Goal: Information Seeking & Learning: Check status

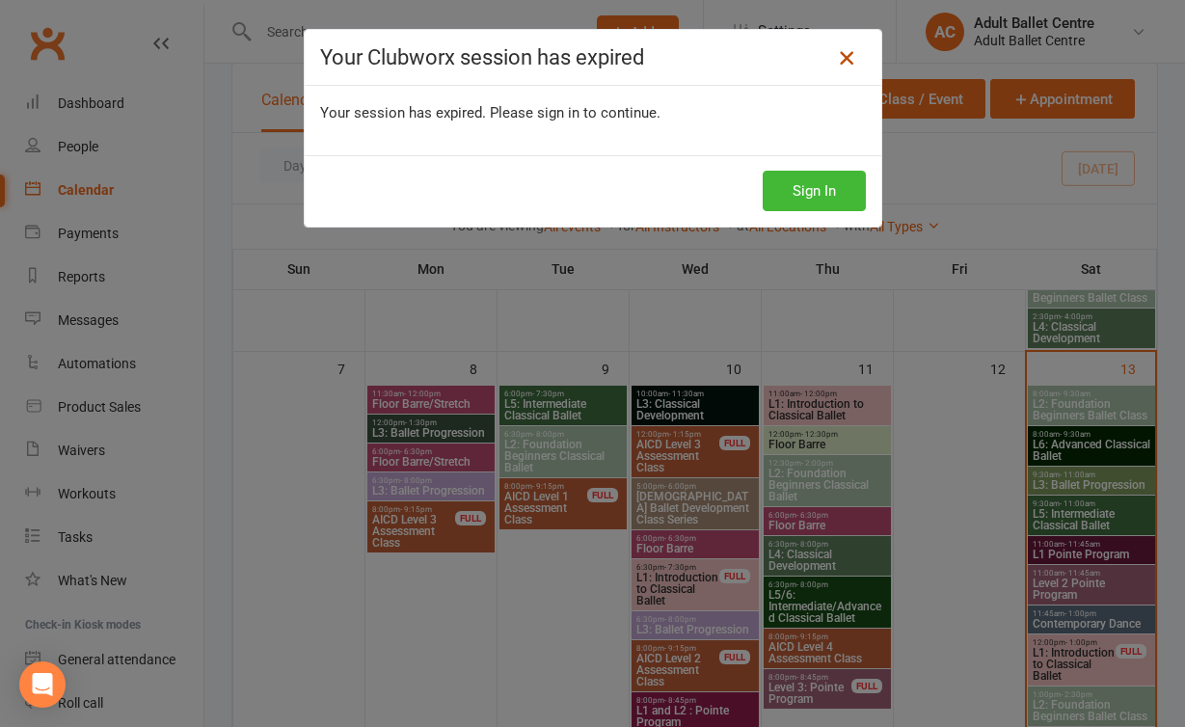
click at [846, 59] on icon at bounding box center [846, 57] width 23 height 23
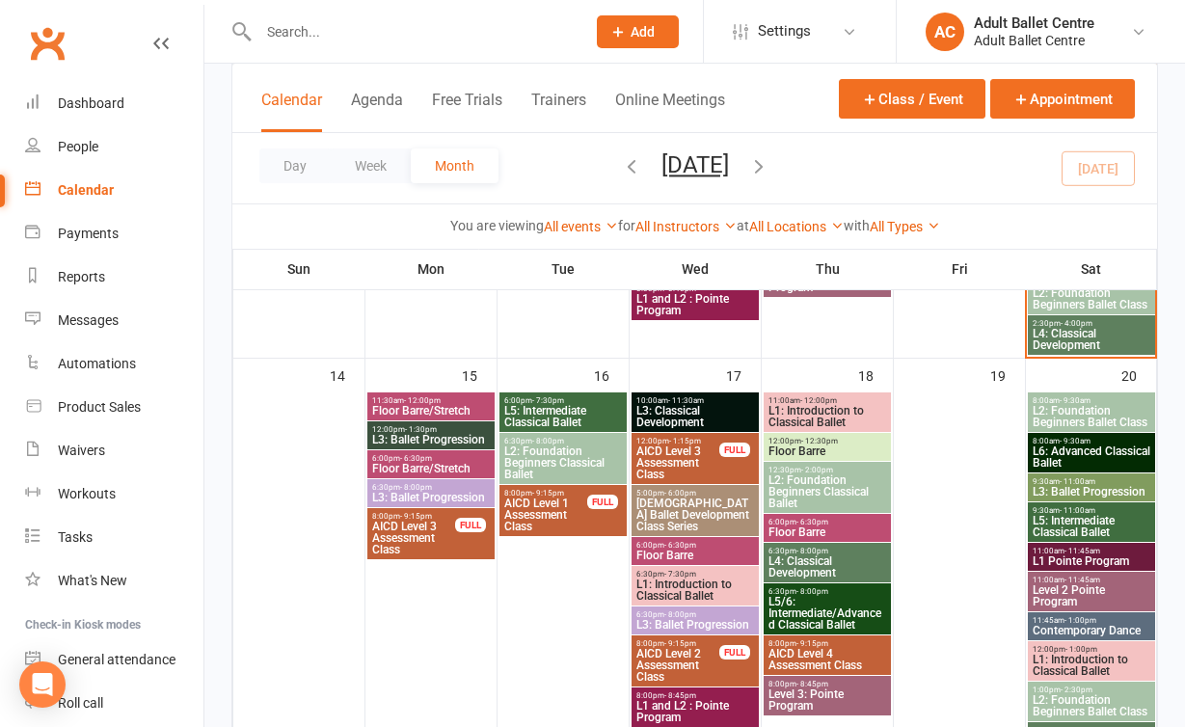
scroll to position [927, 0]
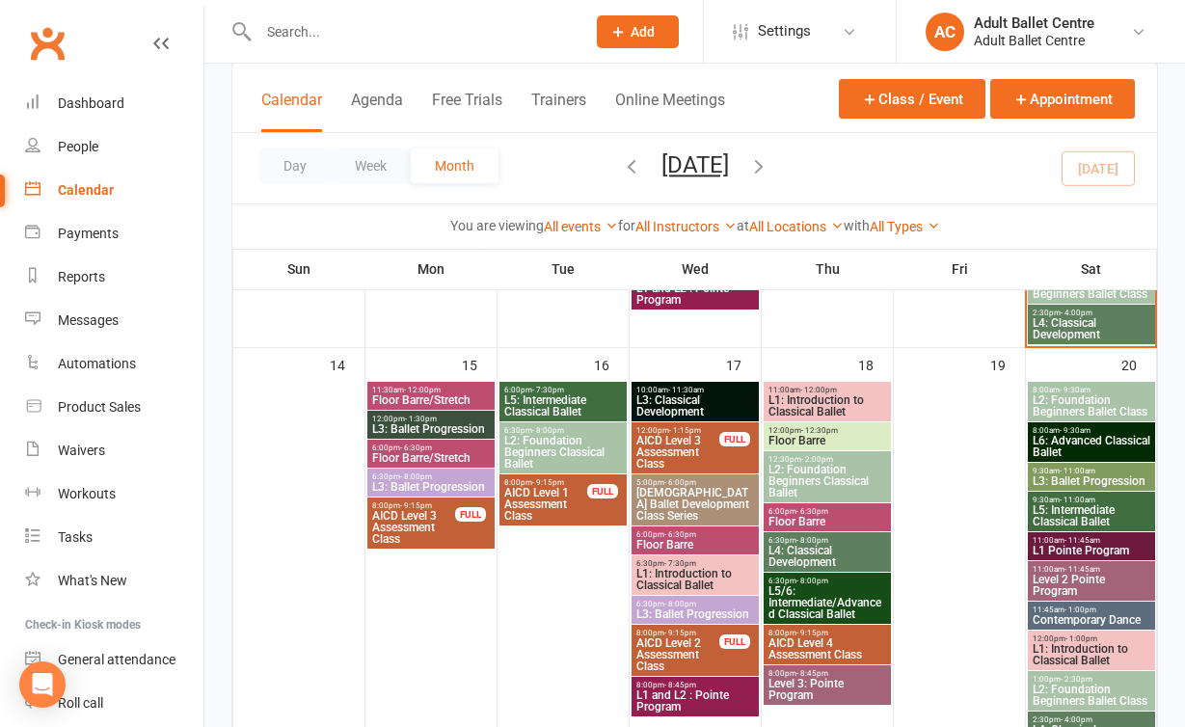
click at [468, 418] on span "12:00pm - 1:30pm" at bounding box center [431, 419] width 120 height 9
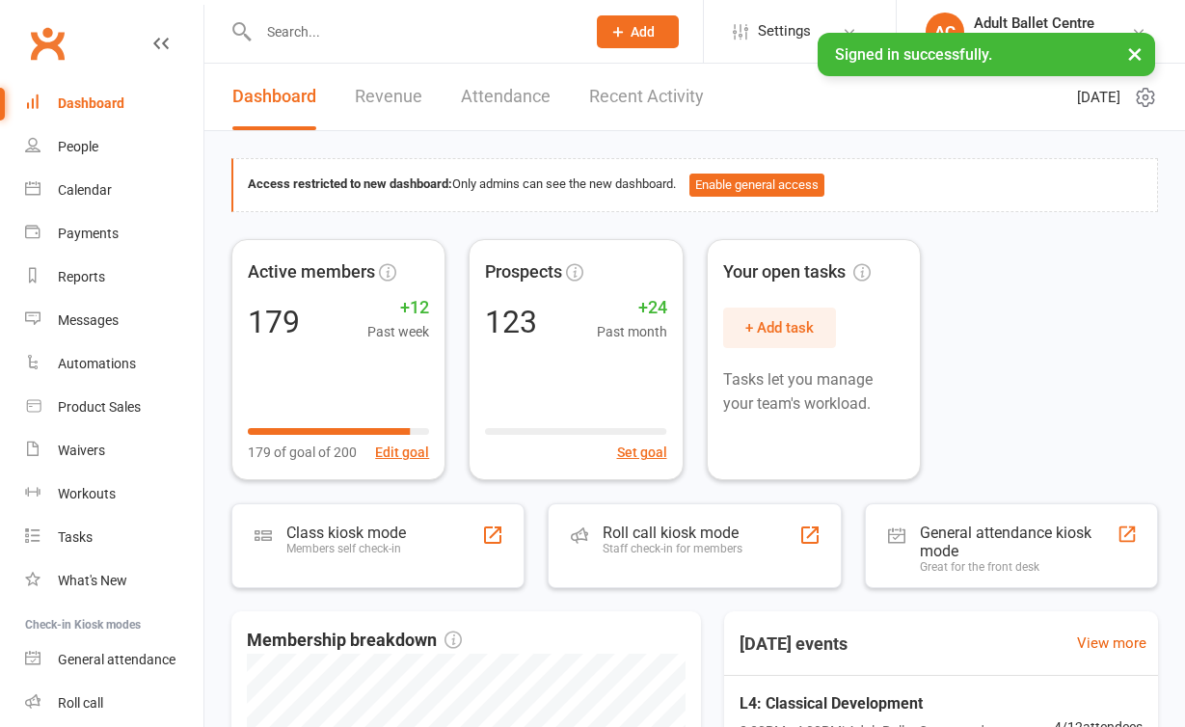
click at [108, 180] on link "Calendar" at bounding box center [114, 190] width 178 height 43
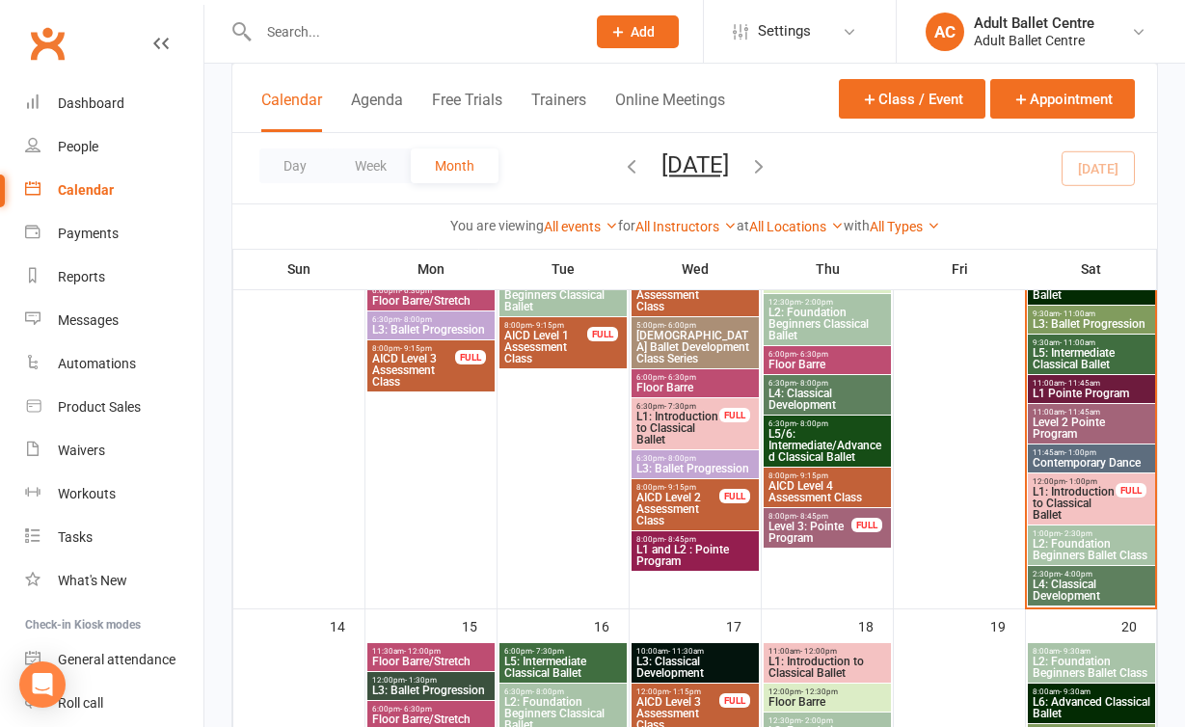
scroll to position [729, 0]
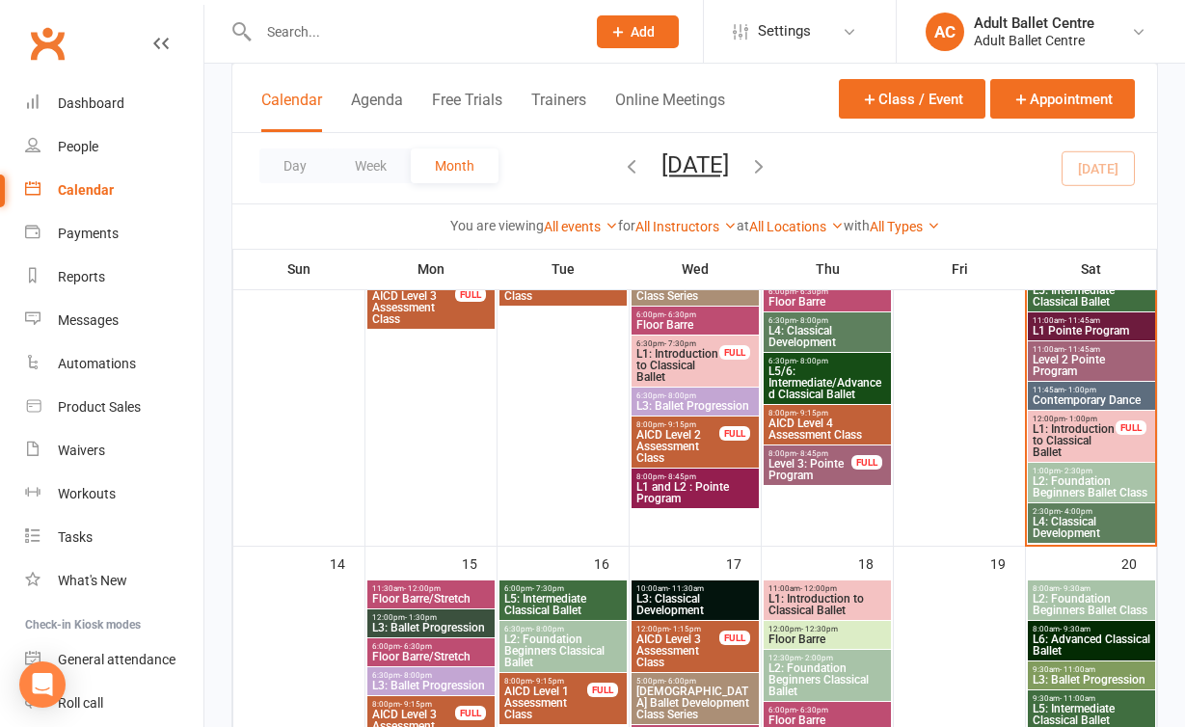
click at [459, 632] on span "L3: Ballet Progression" at bounding box center [431, 628] width 120 height 12
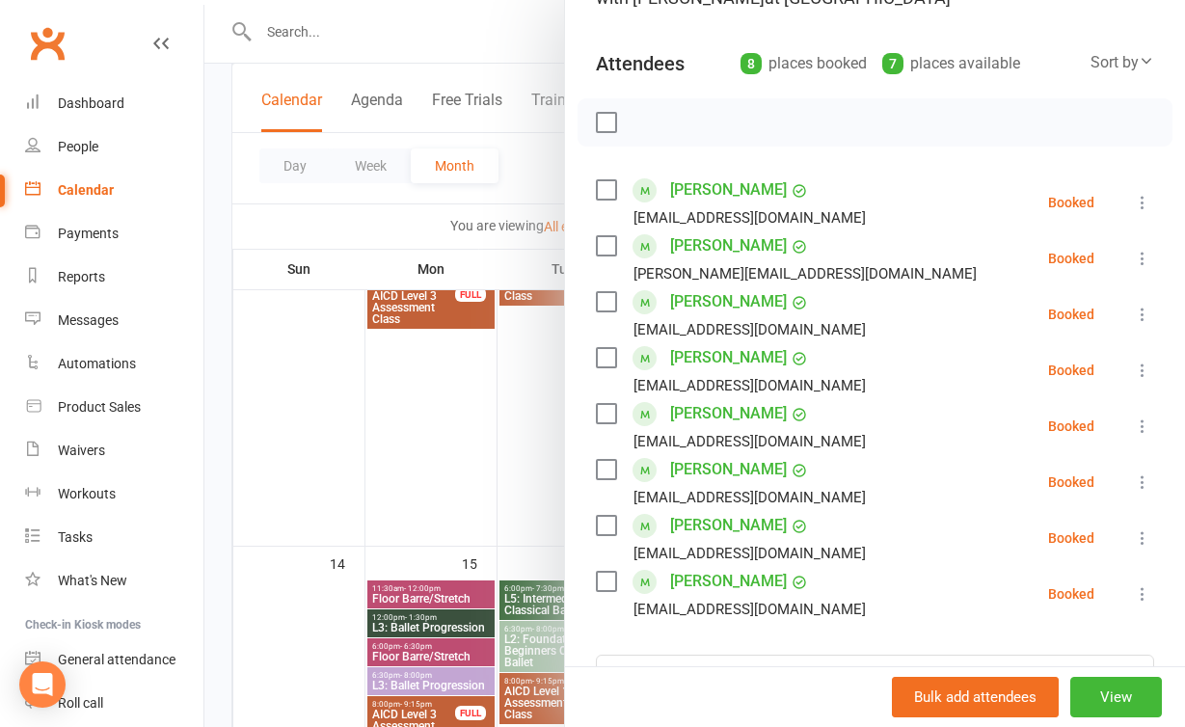
scroll to position [215, 0]
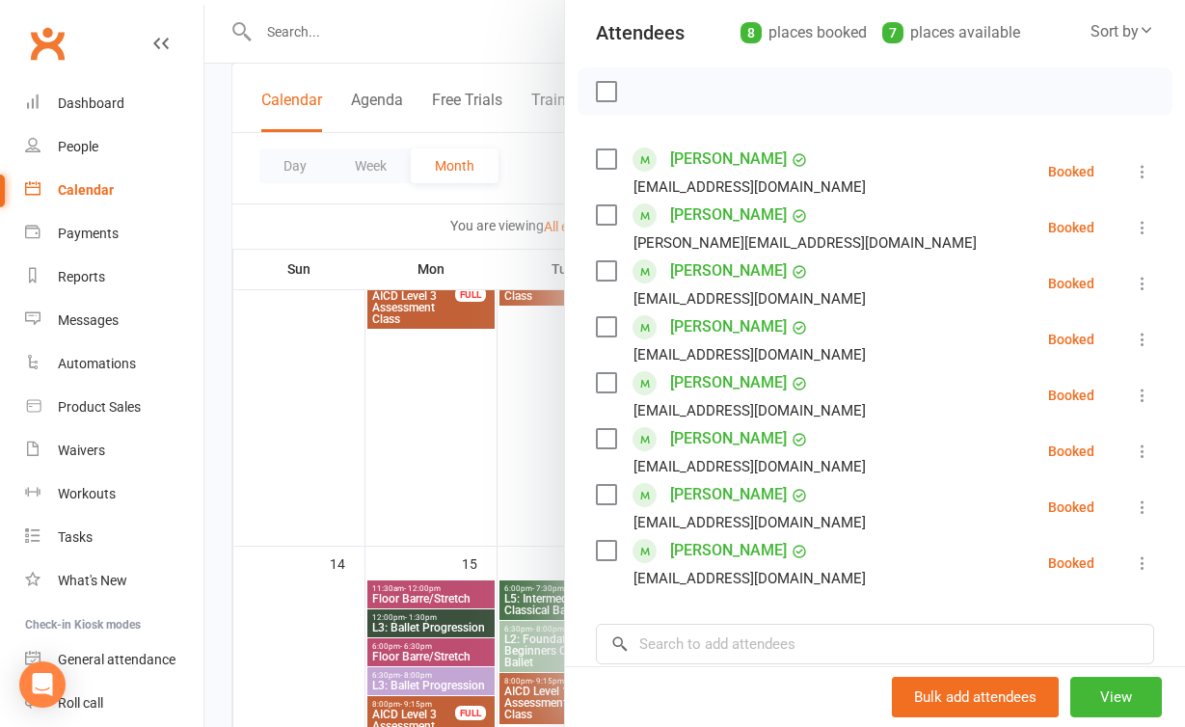
click at [442, 495] on div at bounding box center [694, 363] width 980 height 727
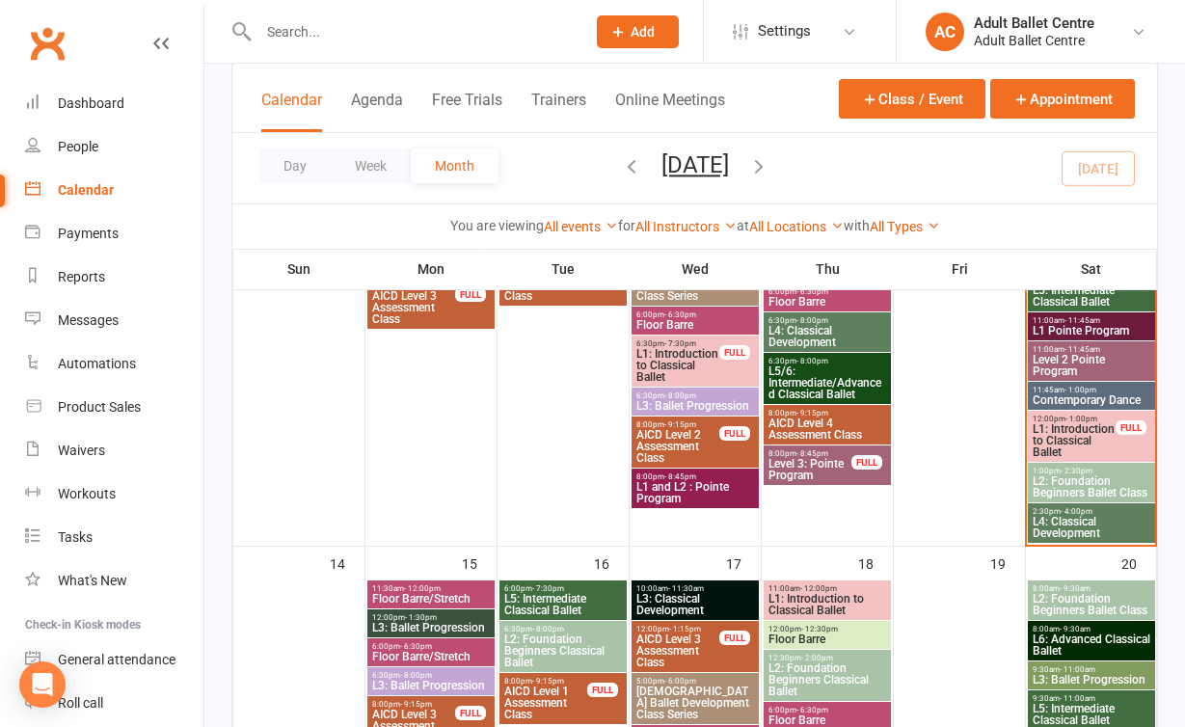
click at [416, 595] on span "Floor Barre/Stretch" at bounding box center [431, 599] width 120 height 12
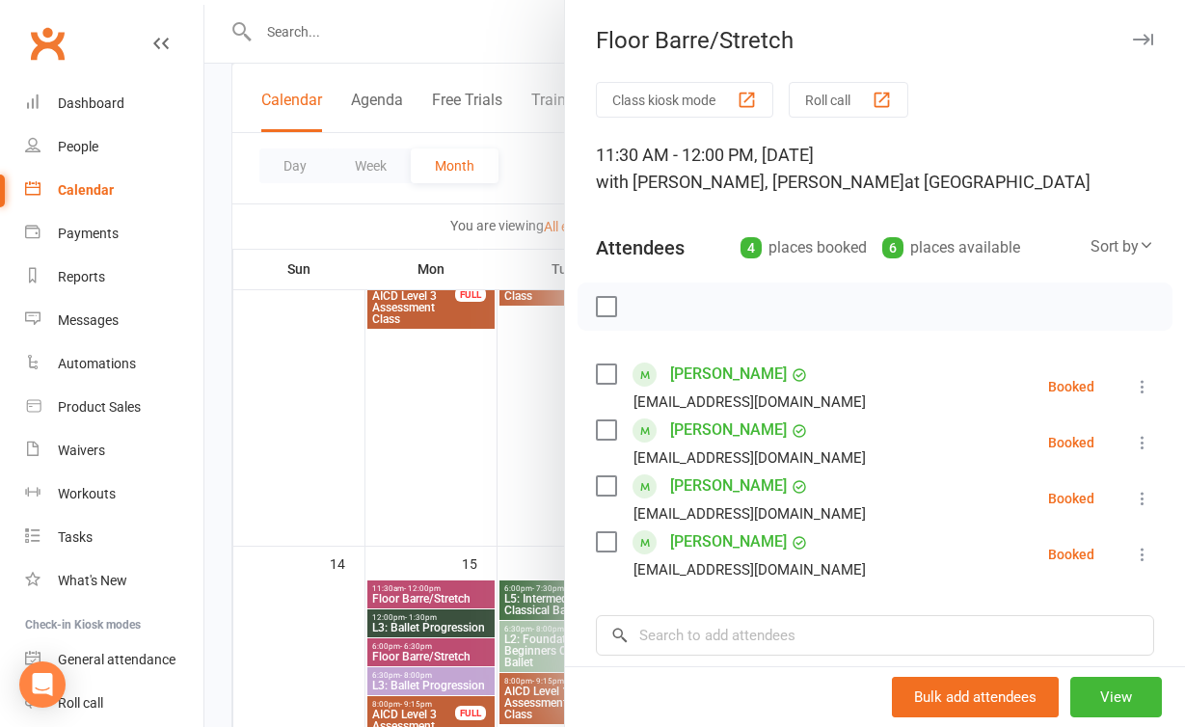
click at [407, 532] on div at bounding box center [694, 363] width 980 height 727
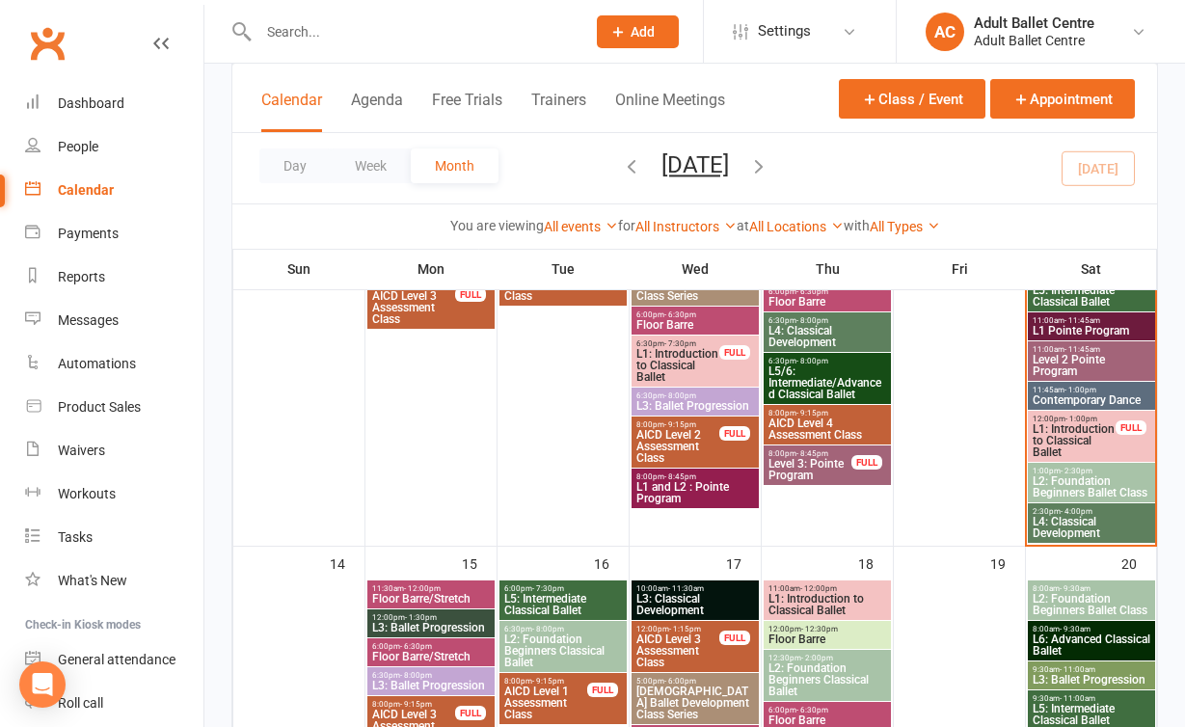
click at [443, 680] on span "L3: Ballet Progression" at bounding box center [431, 686] width 120 height 12
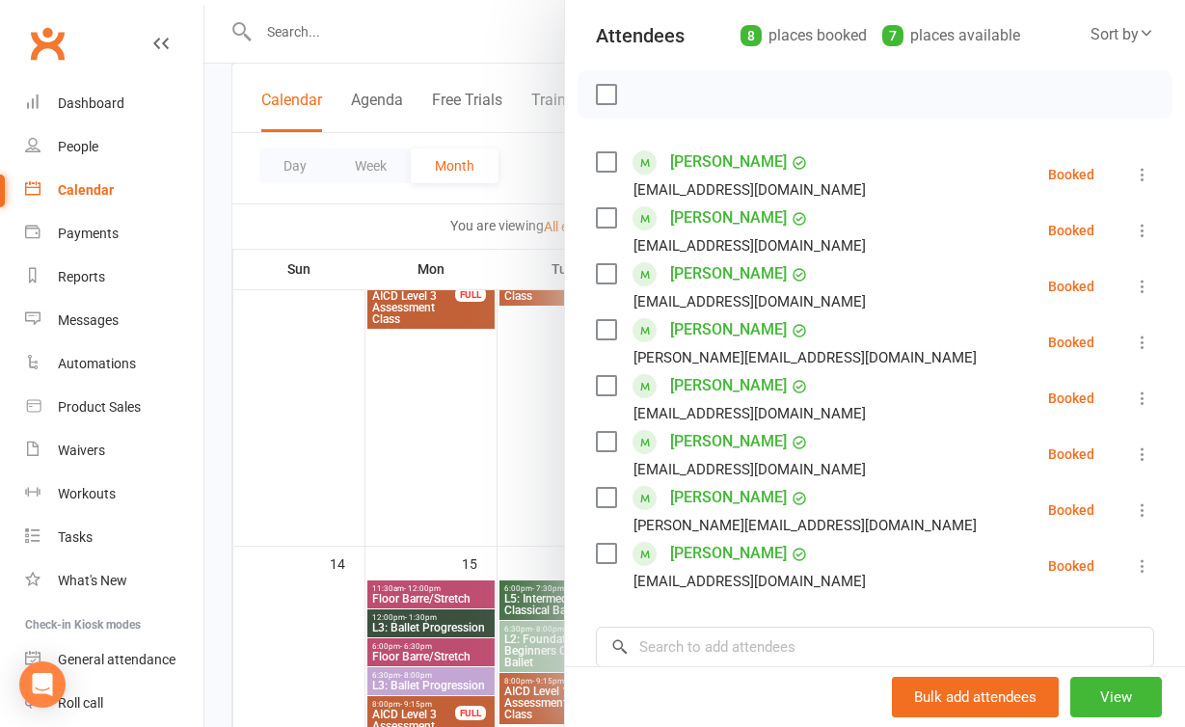
scroll to position [216, 0]
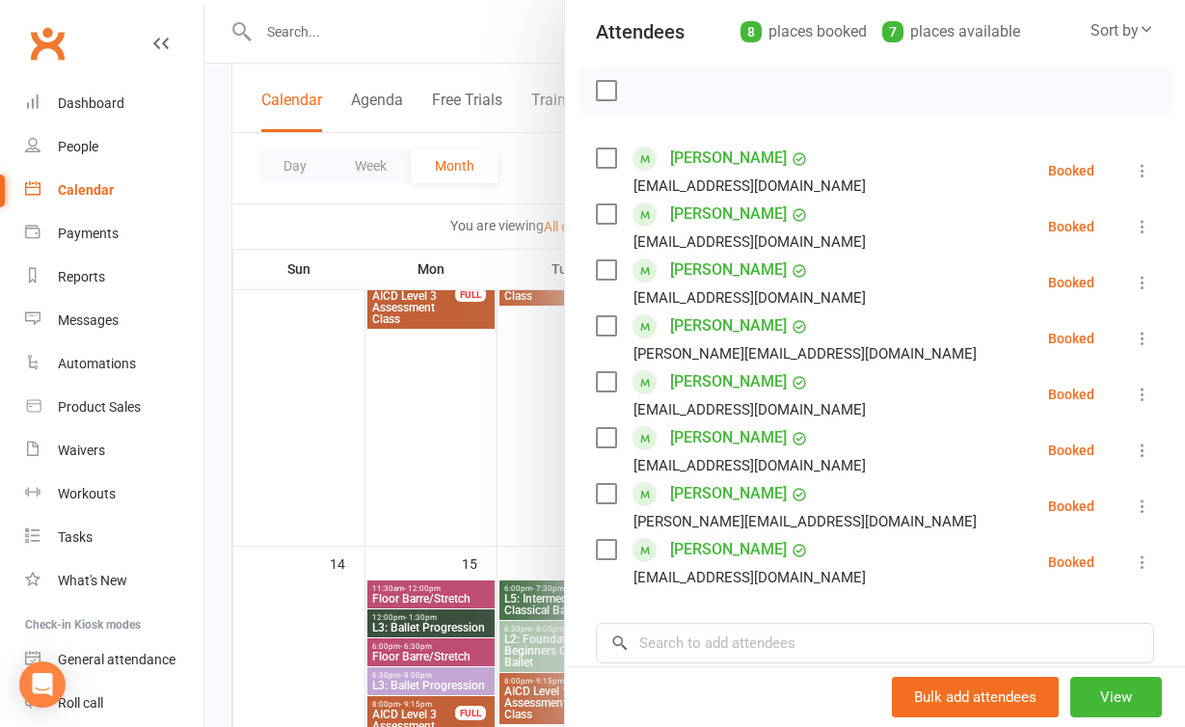
click at [445, 484] on div at bounding box center [694, 363] width 980 height 727
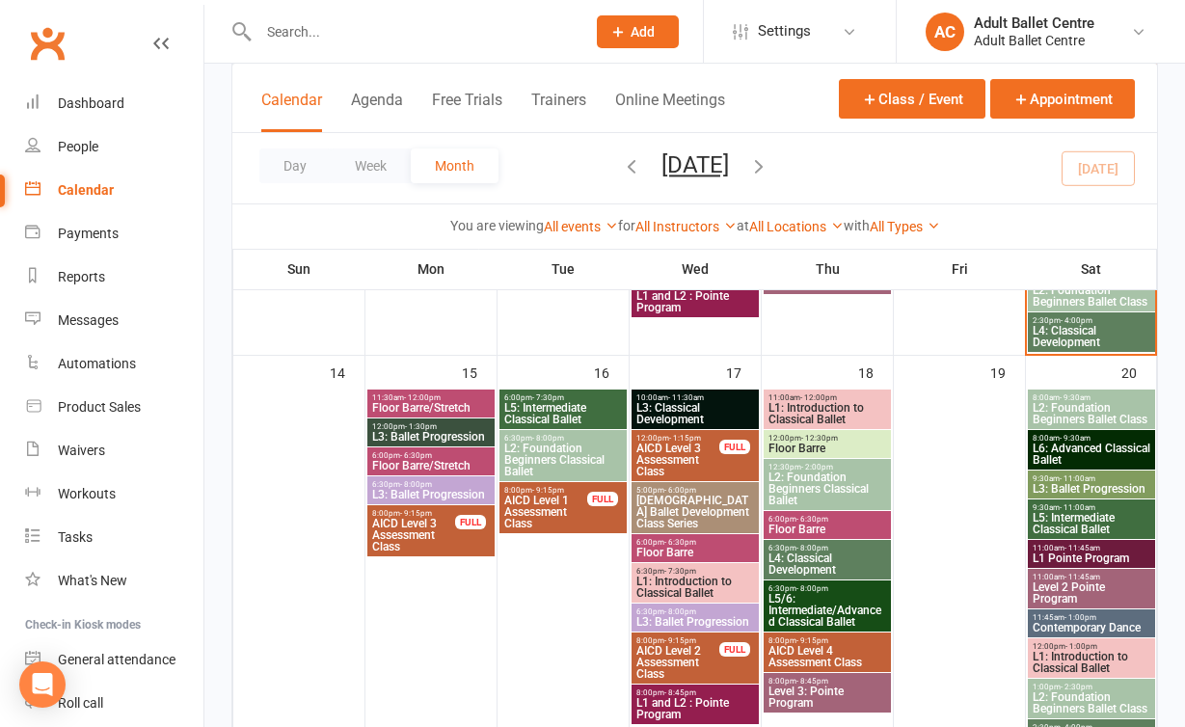
scroll to position [923, 0]
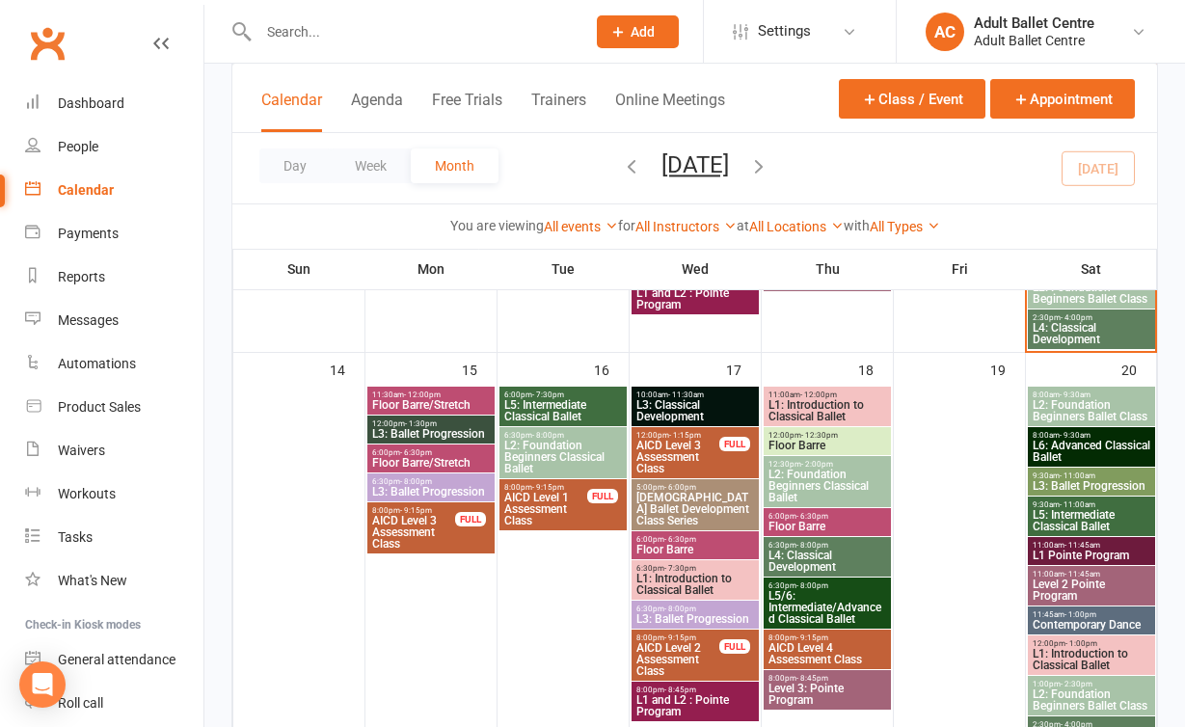
click at [532, 399] on span "L5: Intermediate Classical Ballet" at bounding box center [563, 410] width 120 height 23
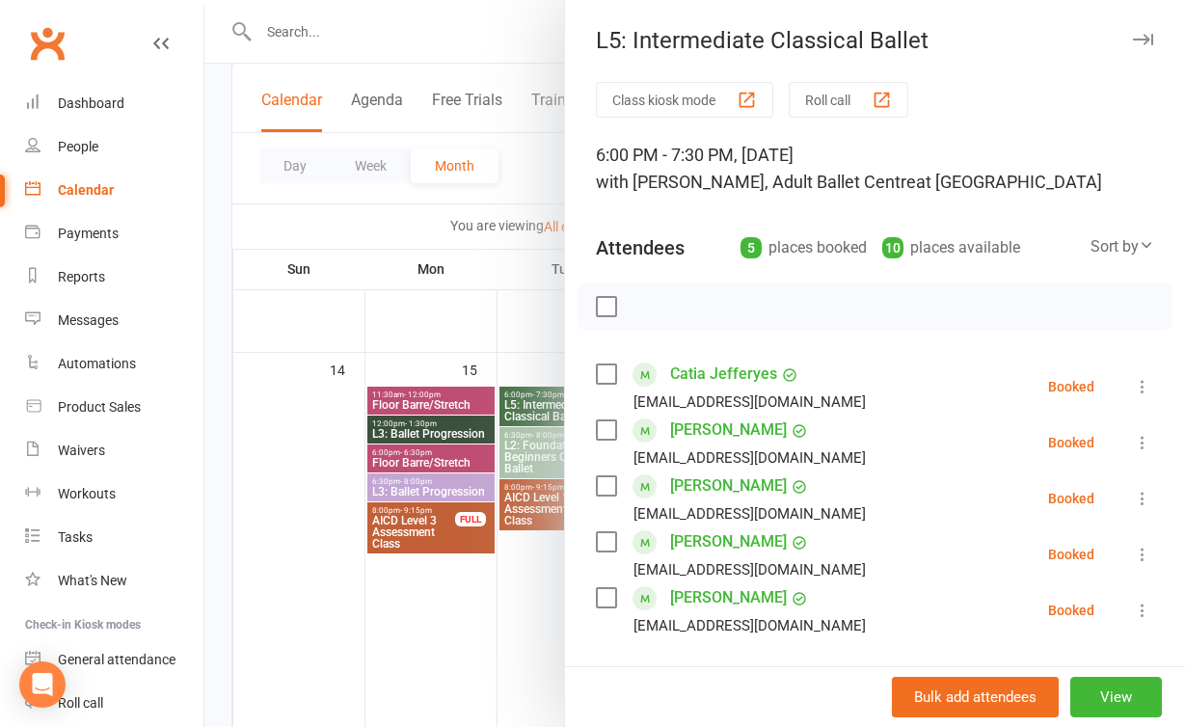
click at [496, 350] on div at bounding box center [694, 363] width 980 height 727
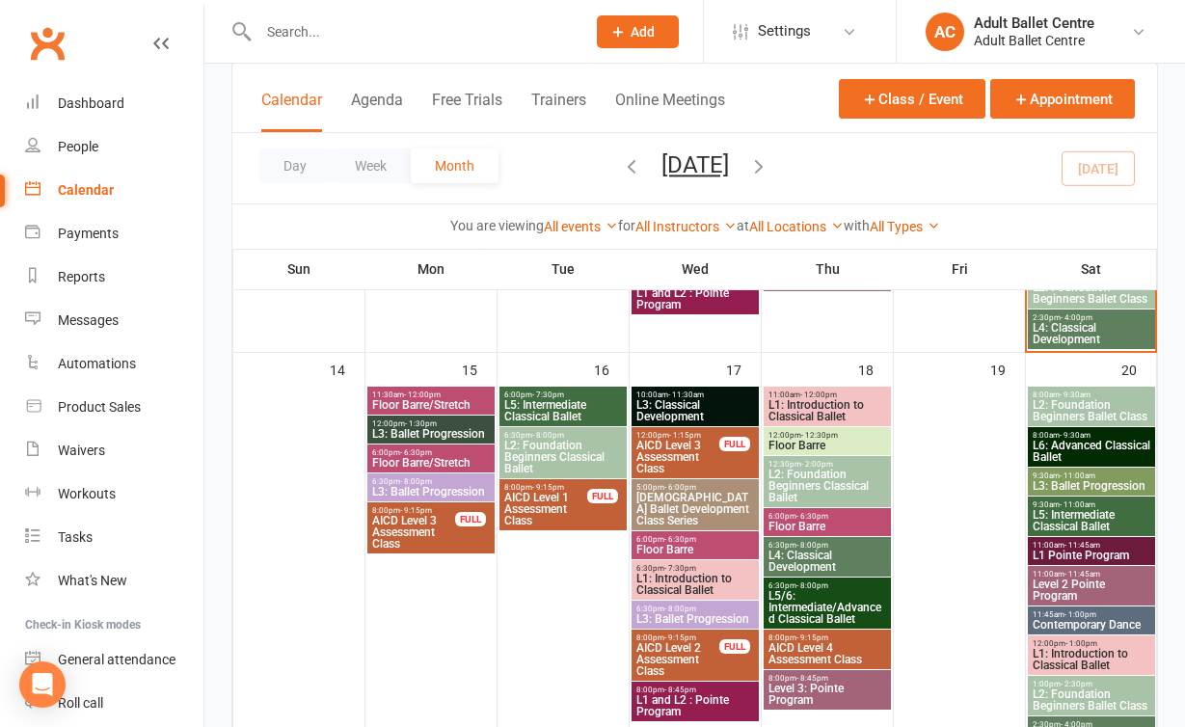
click at [329, 21] on input "text" at bounding box center [412, 31] width 319 height 27
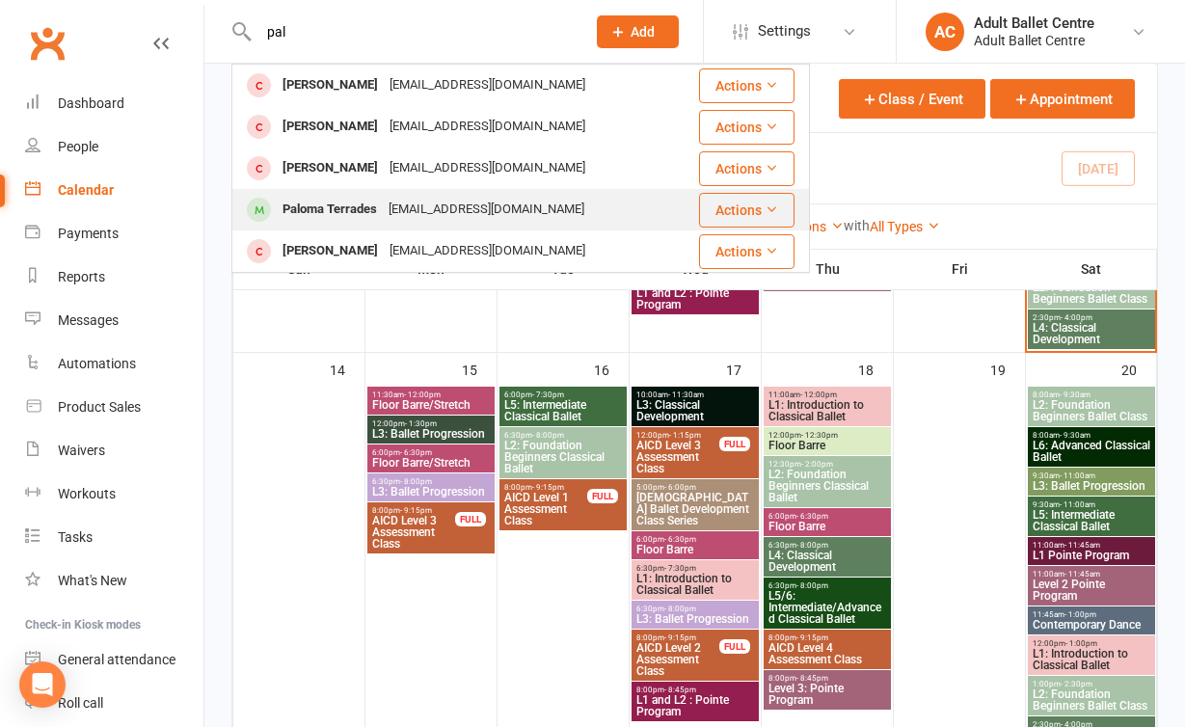
type input "pal"
click at [411, 217] on div "[EMAIL_ADDRESS][DOMAIN_NAME]" at bounding box center [486, 210] width 207 height 28
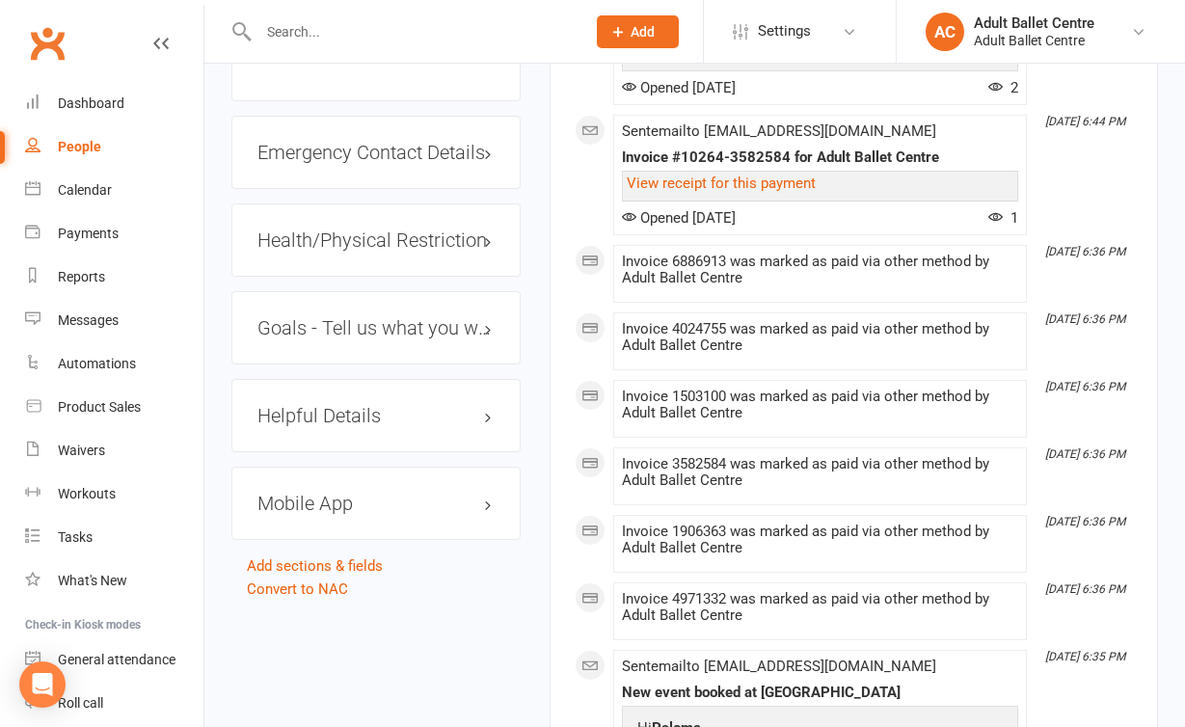
scroll to position [1636, 0]
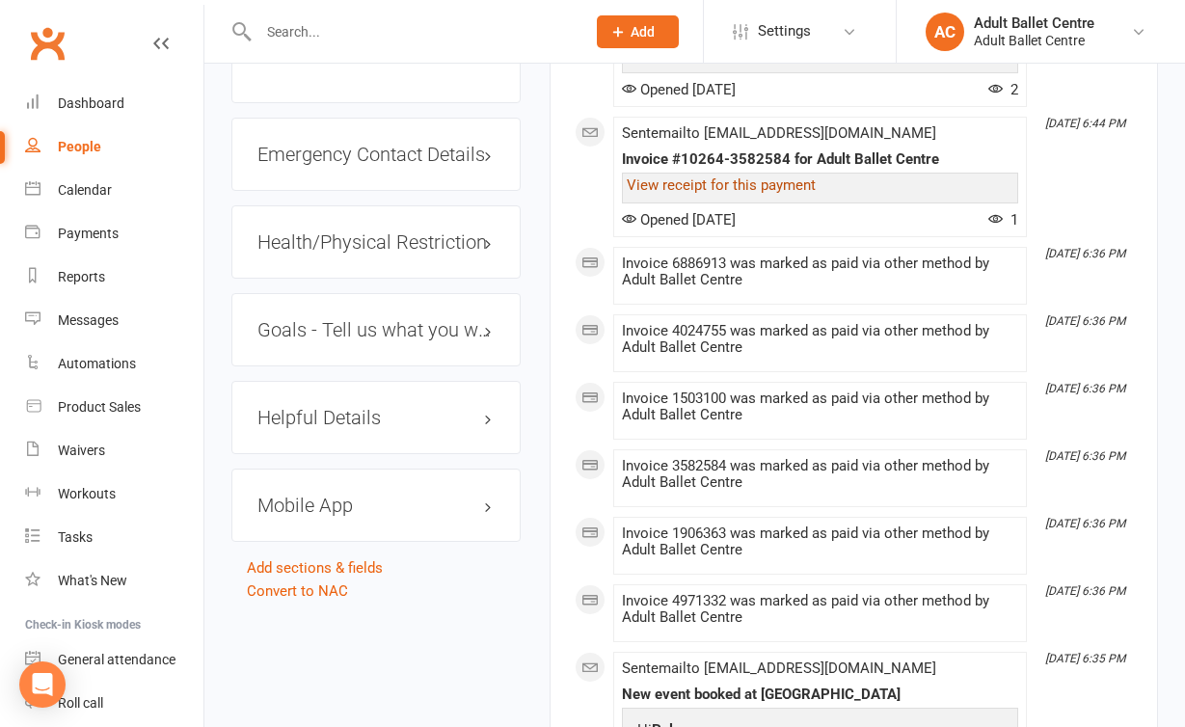
click at [712, 194] on link "View receipt for this payment" at bounding box center [721, 184] width 189 height 17
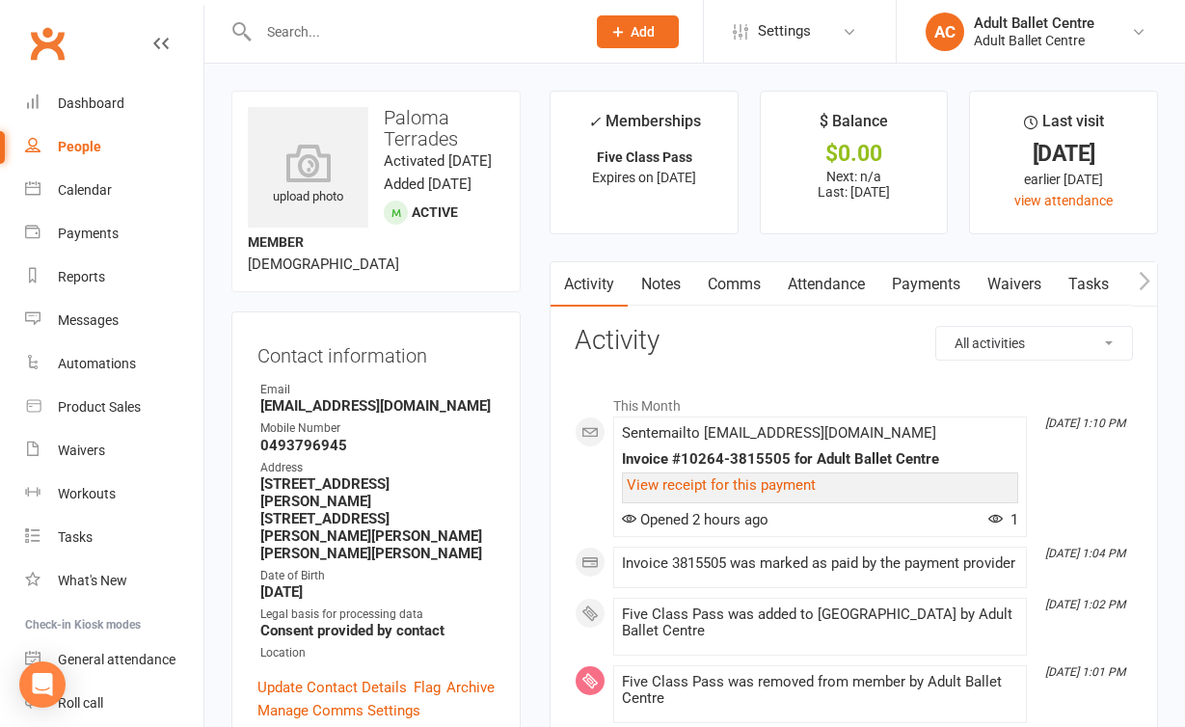
scroll to position [0, 0]
